Goal: Check status

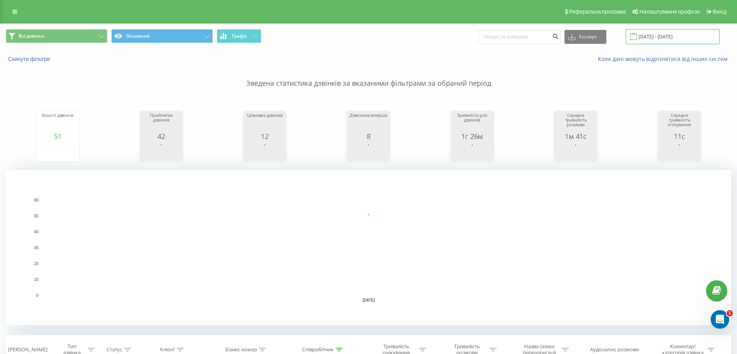
click at [663, 34] on input "[DATE] - [DATE]" at bounding box center [673, 36] width 94 height 15
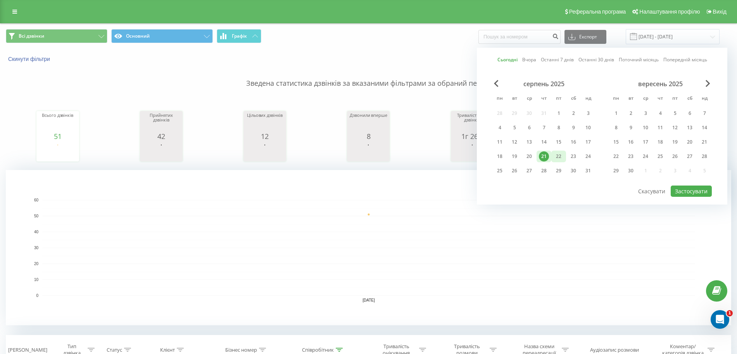
click at [560, 157] on div "22" at bounding box center [559, 156] width 10 height 10
click at [687, 191] on button "Застосувати" at bounding box center [691, 190] width 41 height 11
type input "[DATE] - [DATE]"
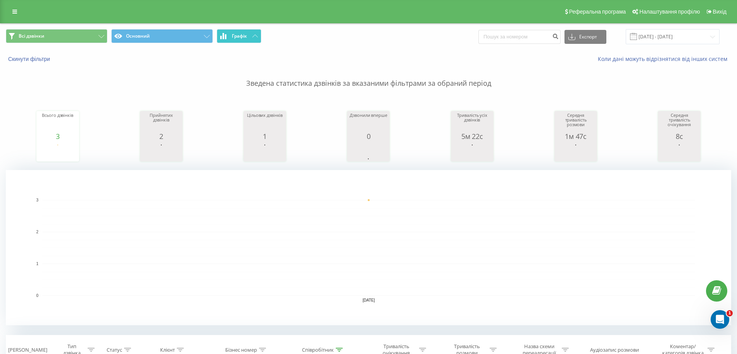
click at [233, 38] on span "Графік" at bounding box center [239, 35] width 15 height 5
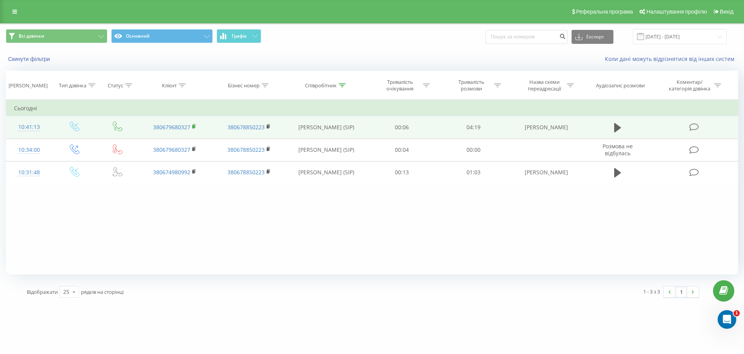
click at [193, 126] on rect at bounding box center [193, 126] width 2 height 3
